Goal: Information Seeking & Learning: Find specific fact

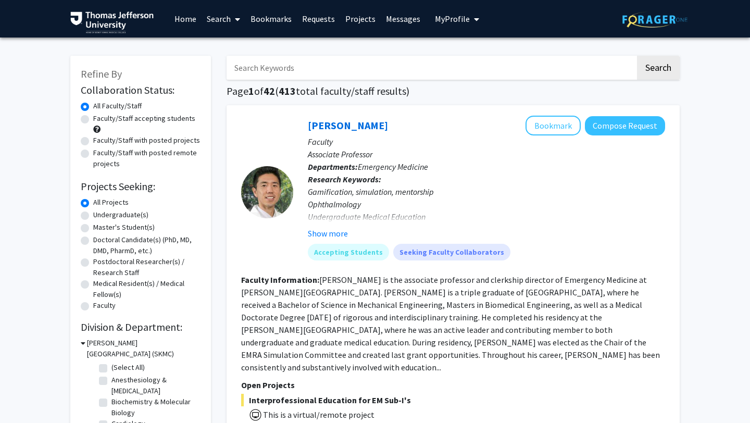
click at [287, 66] on input "Search Keywords" at bounding box center [430, 68] width 409 height 24
click at [637, 56] on button "Search" at bounding box center [658, 68] width 43 height 24
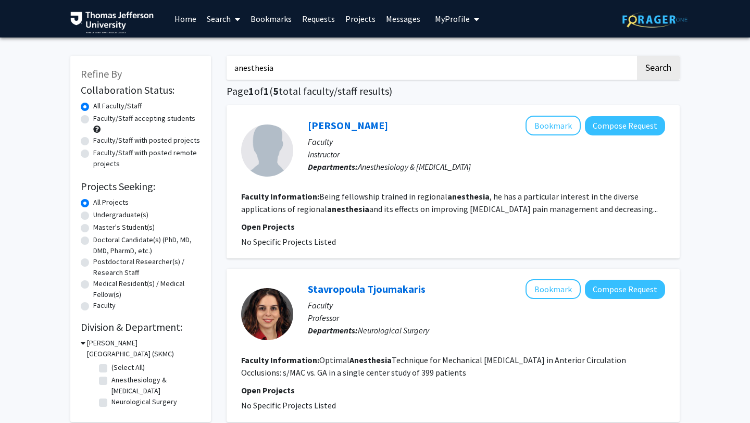
drag, startPoint x: 275, startPoint y: 68, endPoint x: 179, endPoint y: 64, distance: 96.4
type input "psychiatry"
click at [637, 56] on button "Search" at bounding box center [658, 68] width 43 height 24
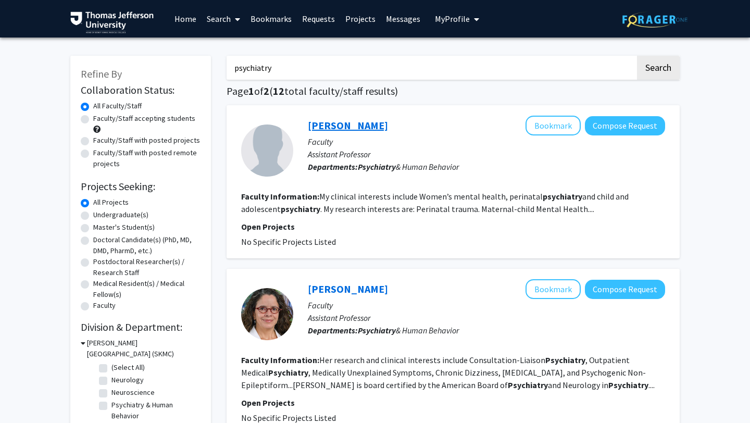
click at [354, 122] on link "[PERSON_NAME]" at bounding box center [348, 125] width 80 height 13
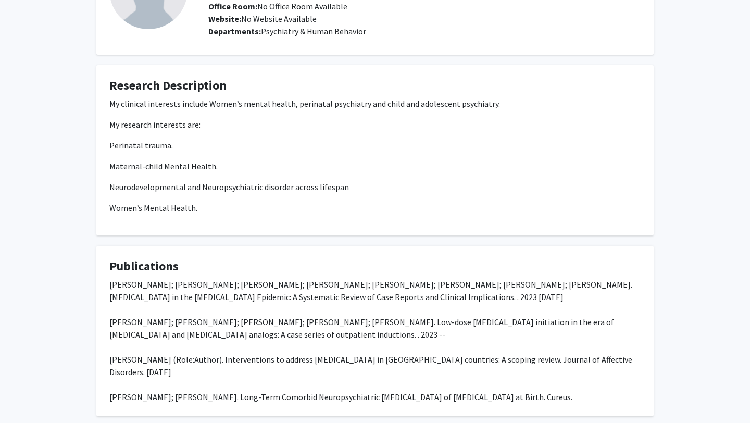
scroll to position [165, 0]
